Goal: Task Accomplishment & Management: Manage account settings

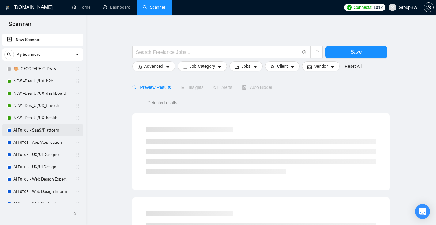
click at [33, 132] on link "AI Готов - SaaS/Platform" at bounding box center [42, 130] width 58 height 12
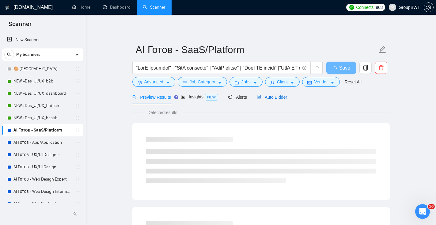
click at [272, 98] on span "Auto Bidder" at bounding box center [272, 97] width 30 height 5
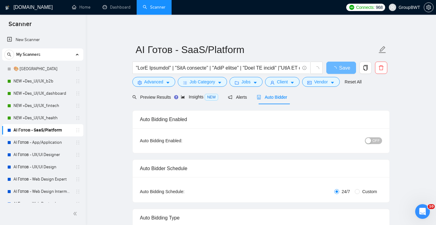
click at [375, 141] on span "OFF" at bounding box center [376, 140] width 7 height 7
click at [333, 67] on button "Save" at bounding box center [342, 68] width 30 height 12
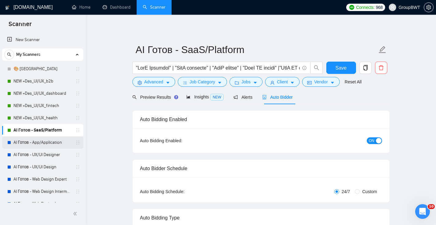
click at [40, 142] on link "AI Готов - App/Application" at bounding box center [42, 142] width 58 height 12
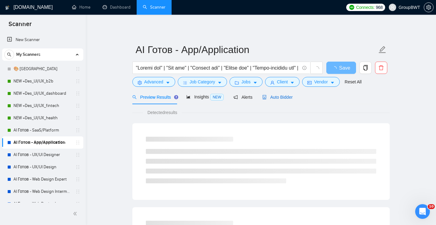
click at [275, 100] on div "Auto Bidder" at bounding box center [278, 97] width 30 height 7
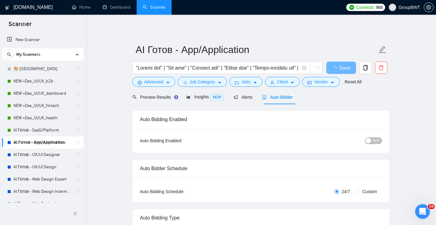
click at [367, 141] on div "button" at bounding box center [369, 141] width 6 height 6
click at [344, 70] on span "Save" at bounding box center [341, 68] width 11 height 8
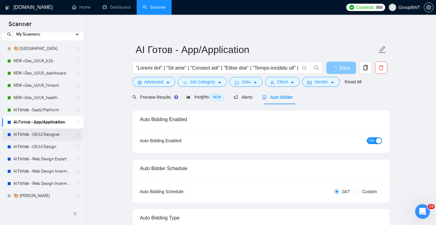
scroll to position [27, 0]
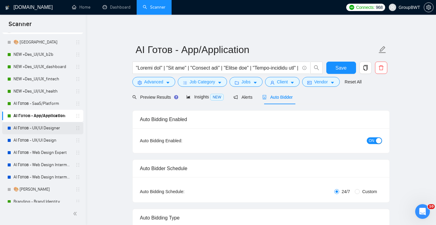
click at [35, 130] on link "AI Готов - UX/UI Designer" at bounding box center [42, 128] width 58 height 12
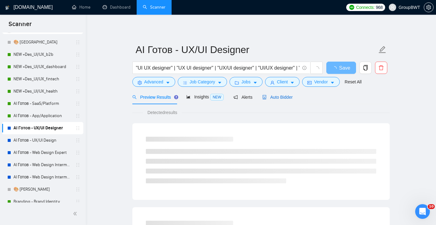
click at [283, 98] on span "Auto Bidder" at bounding box center [278, 97] width 30 height 5
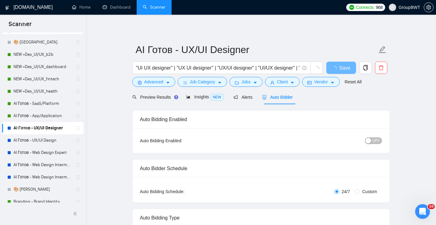
click at [378, 139] on span "OFF" at bounding box center [376, 140] width 7 height 7
click at [335, 66] on button "Save" at bounding box center [342, 68] width 30 height 12
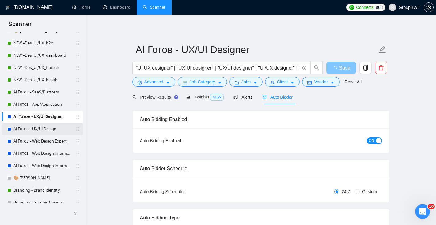
scroll to position [39, 0]
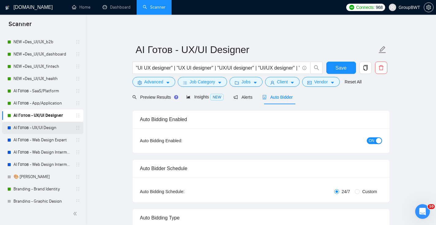
click at [37, 125] on link "AI Готов - UX/UI Design" at bounding box center [42, 128] width 58 height 12
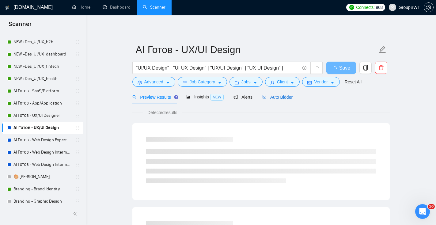
click at [286, 95] on span "Auto Bidder" at bounding box center [278, 97] width 30 height 5
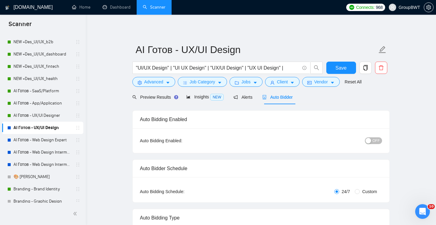
click at [372, 140] on button "OFF" at bounding box center [373, 140] width 17 height 7
click at [346, 66] on span "Save" at bounding box center [341, 68] width 11 height 8
click at [48, 140] on link "AI Готов - Web Design Expert" at bounding box center [42, 140] width 58 height 12
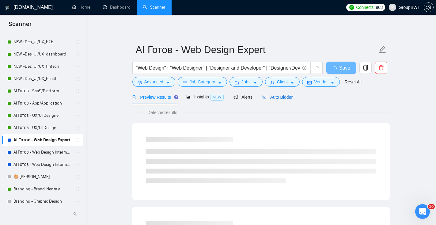
click at [287, 99] on span "Auto Bidder" at bounding box center [278, 97] width 30 height 5
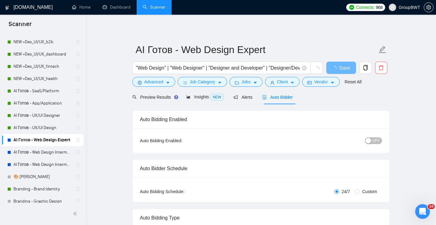
click at [381, 141] on button "OFF" at bounding box center [373, 140] width 17 height 7
click at [340, 68] on span "Save" at bounding box center [341, 68] width 11 height 8
